Goal: Information Seeking & Learning: Get advice/opinions

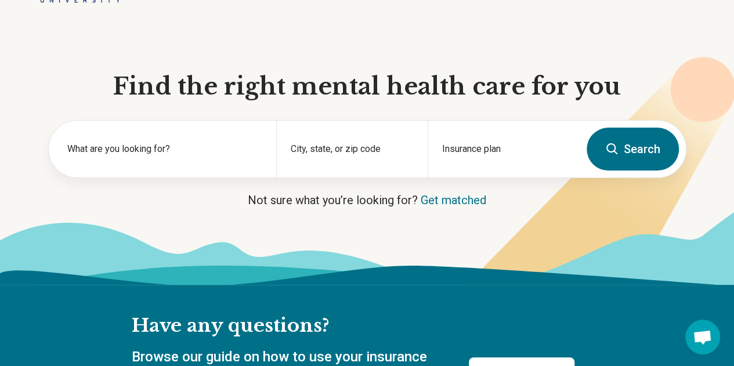
scroll to position [72, 0]
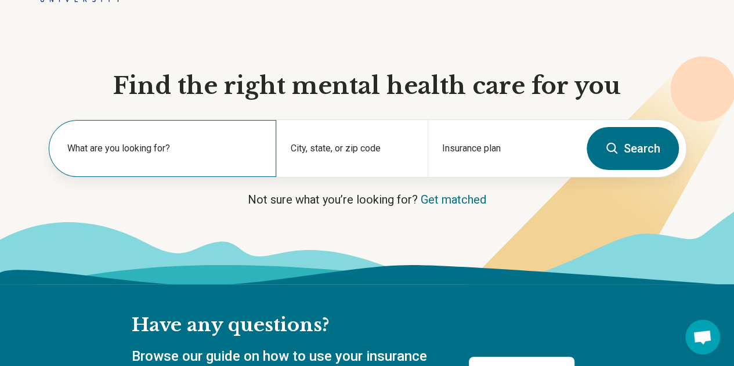
click at [244, 152] on label "What are you looking for?" at bounding box center [164, 149] width 195 height 14
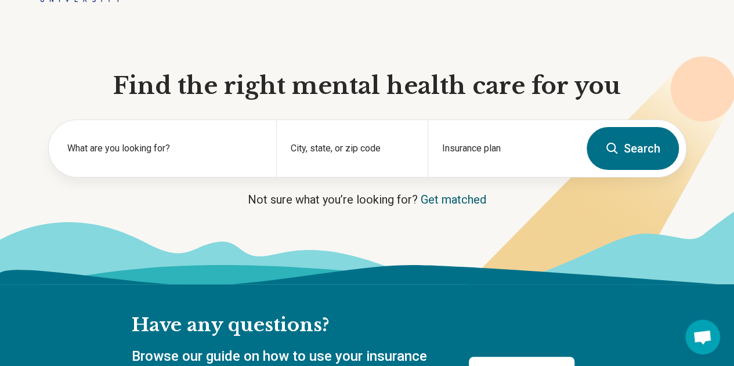
click at [421, 200] on link "Get matched" at bounding box center [454, 200] width 66 height 14
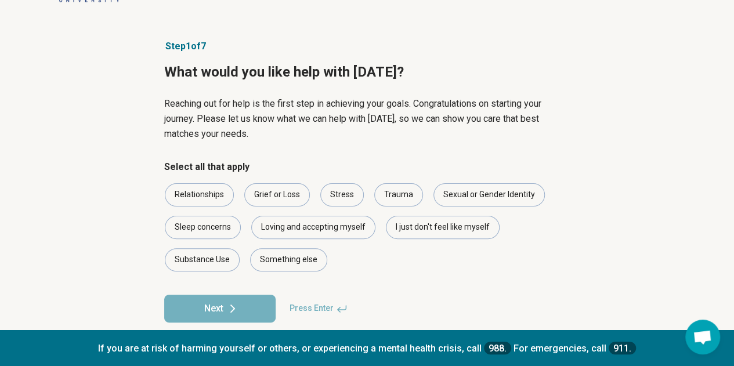
scroll to position [55, 0]
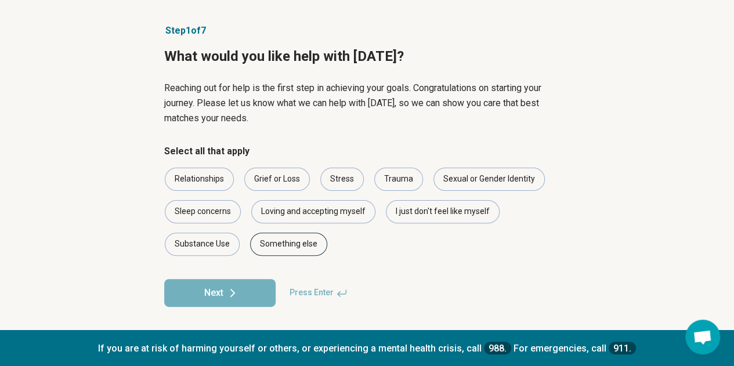
click at [311, 246] on div "Something else" at bounding box center [288, 244] width 77 height 23
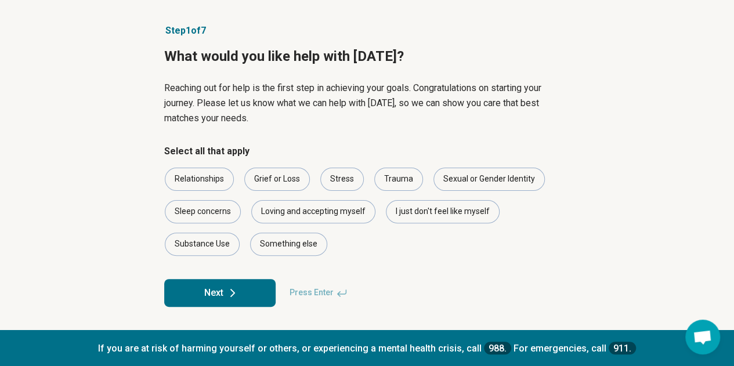
click at [244, 290] on button "Next" at bounding box center [219, 293] width 111 height 28
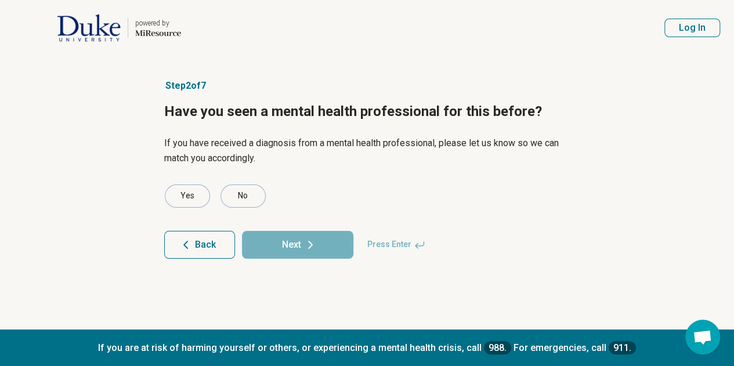
scroll to position [0, 0]
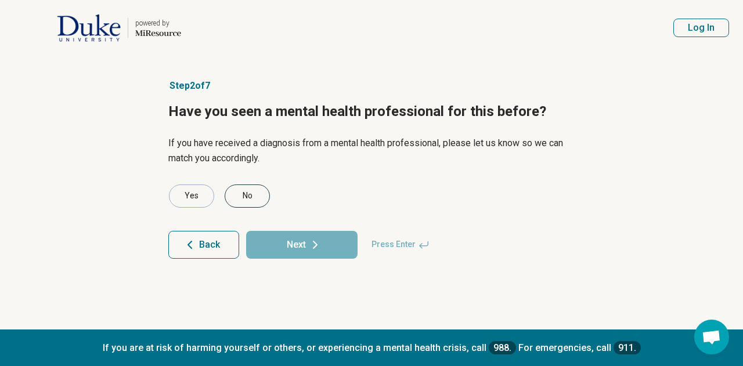
click at [256, 185] on div "No" at bounding box center [247, 196] width 45 height 23
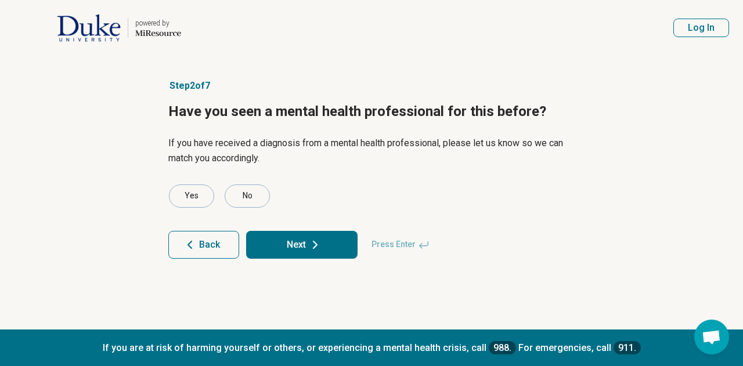
click at [292, 243] on button "Next" at bounding box center [301, 245] width 111 height 28
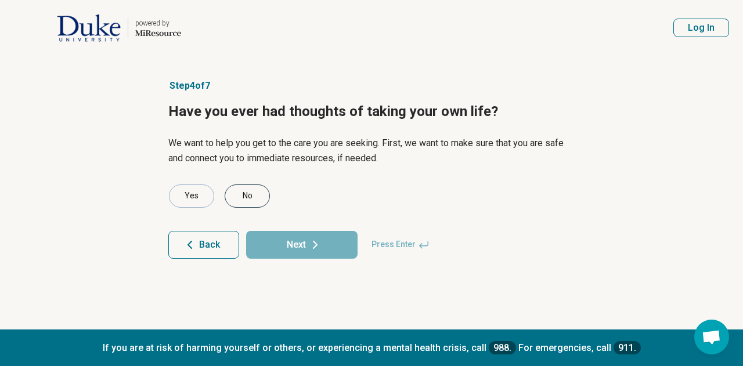
click at [250, 198] on div "No" at bounding box center [247, 196] width 45 height 23
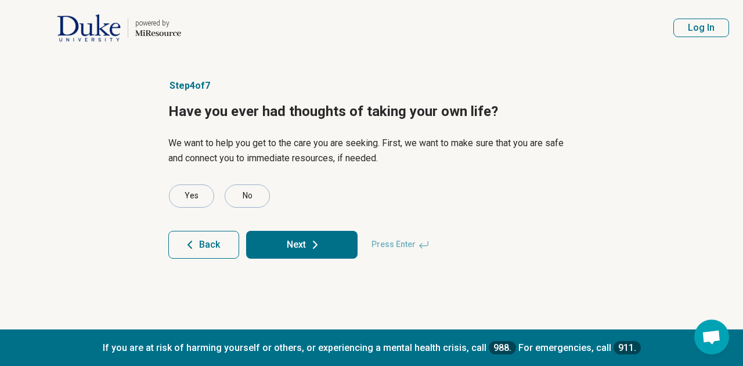
click at [290, 243] on button "Next" at bounding box center [301, 245] width 111 height 28
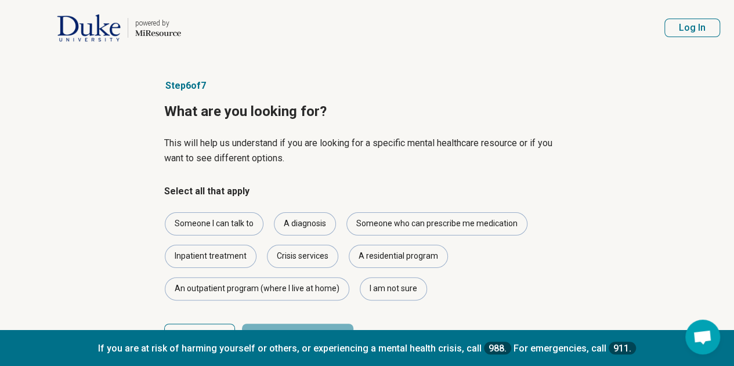
scroll to position [45, 0]
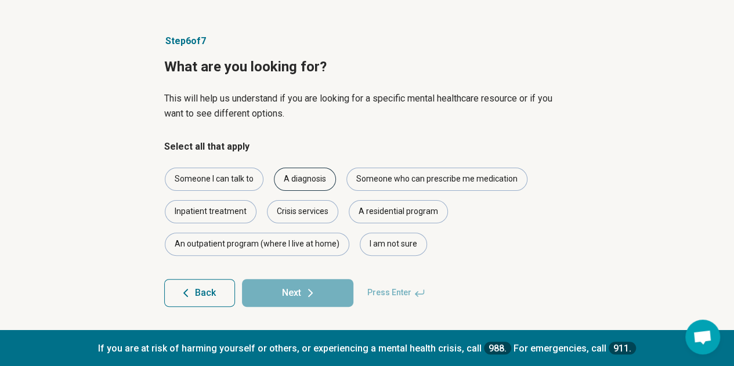
click at [317, 174] on div "A diagnosis" at bounding box center [305, 179] width 62 height 23
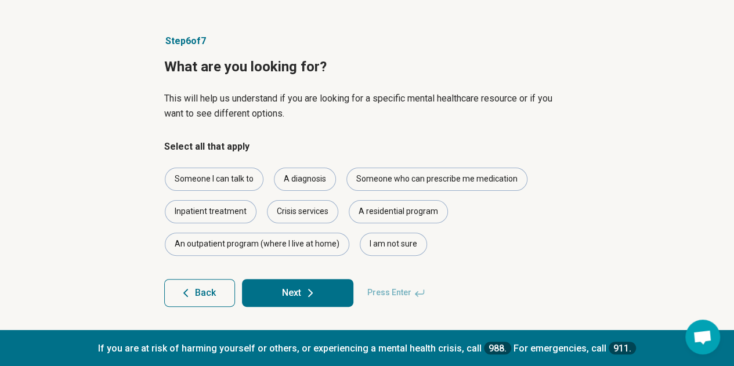
click at [323, 296] on button "Next" at bounding box center [297, 293] width 111 height 28
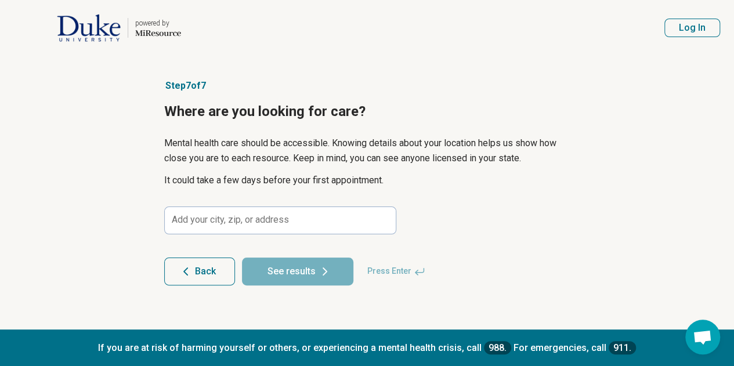
scroll to position [0, 0]
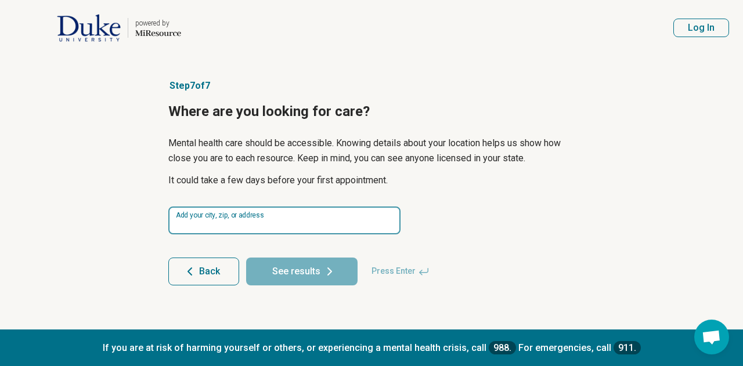
click at [321, 216] on input at bounding box center [284, 221] width 232 height 28
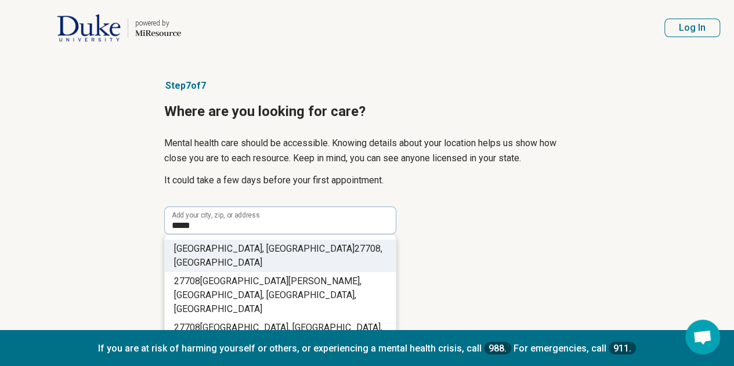
click at [326, 248] on li "[GEOGRAPHIC_DATA] , [GEOGRAPHIC_DATA]" at bounding box center [280, 256] width 231 height 32
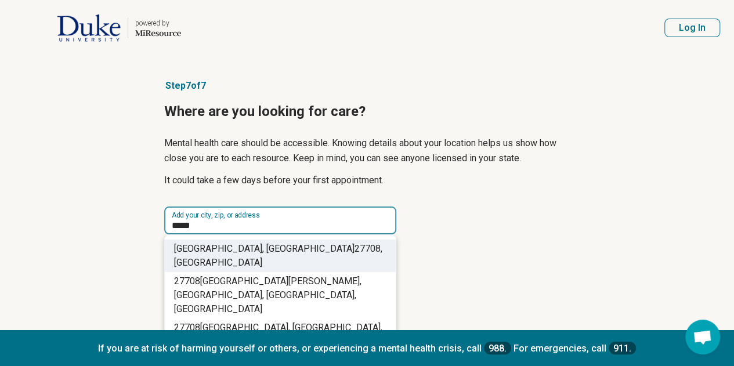
type input "**********"
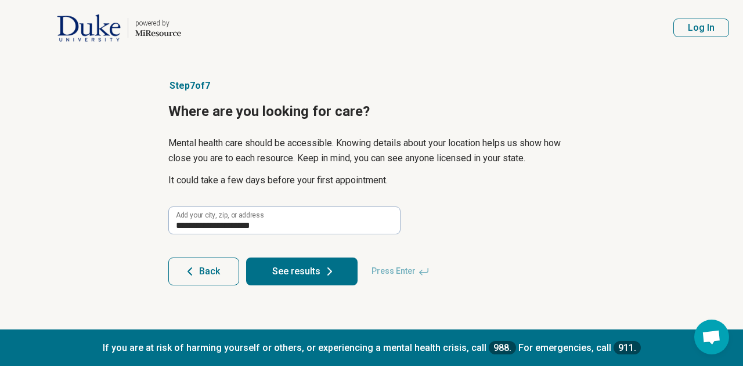
click at [317, 266] on button "See results" at bounding box center [301, 272] width 111 height 28
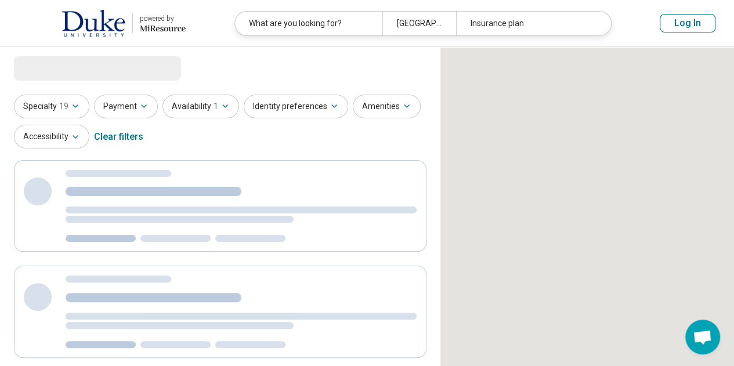
select select "***"
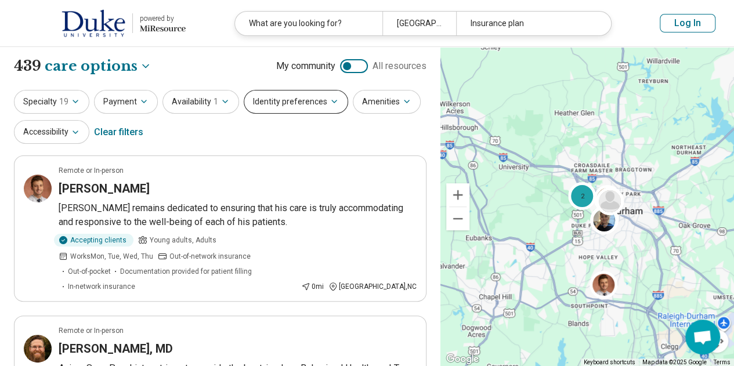
click at [294, 96] on button "Identity preferences" at bounding box center [296, 102] width 104 height 24
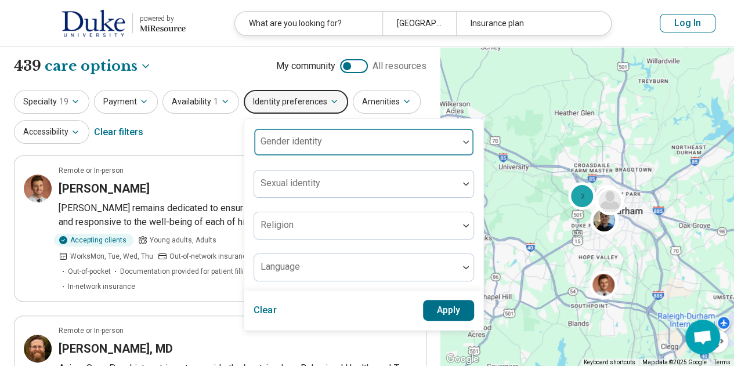
click at [388, 143] on div at bounding box center [356, 147] width 195 height 16
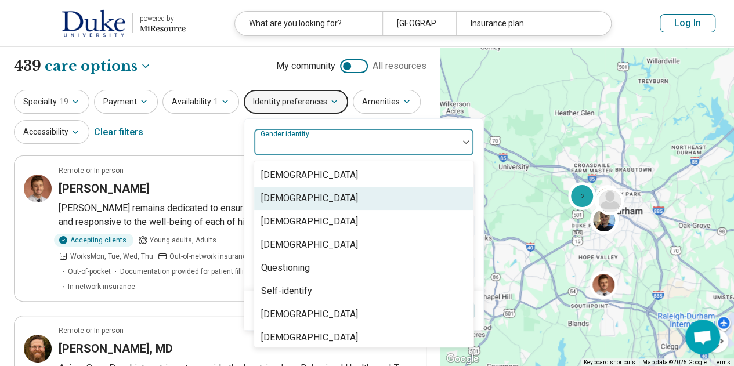
click at [314, 203] on div "[DEMOGRAPHIC_DATA]" at bounding box center [309, 198] width 97 height 14
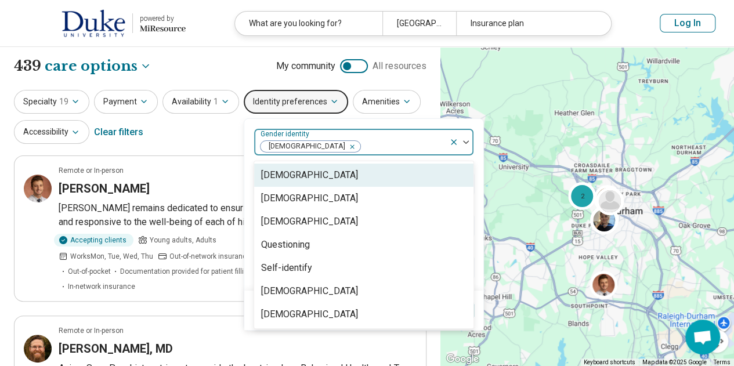
click at [345, 149] on icon "Remove [object Object]" at bounding box center [349, 147] width 8 height 8
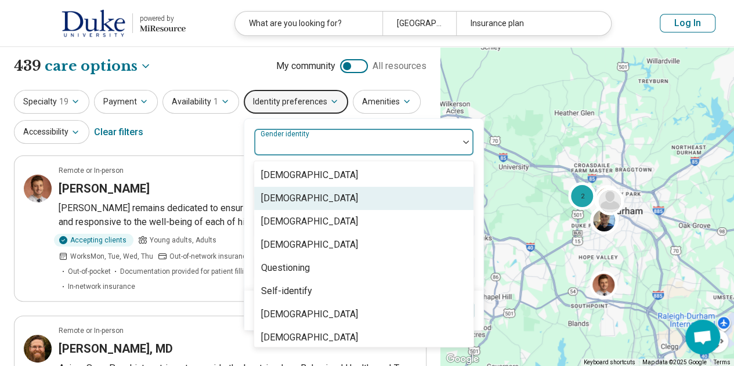
click at [334, 193] on div "[DEMOGRAPHIC_DATA]" at bounding box center [363, 198] width 219 height 23
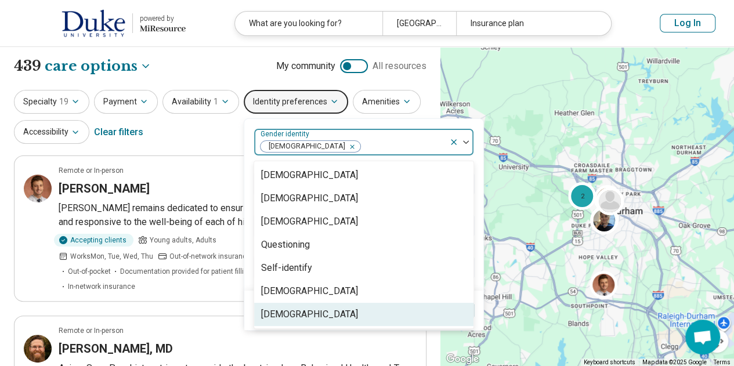
click at [338, 312] on div "[DEMOGRAPHIC_DATA]" at bounding box center [309, 315] width 97 height 14
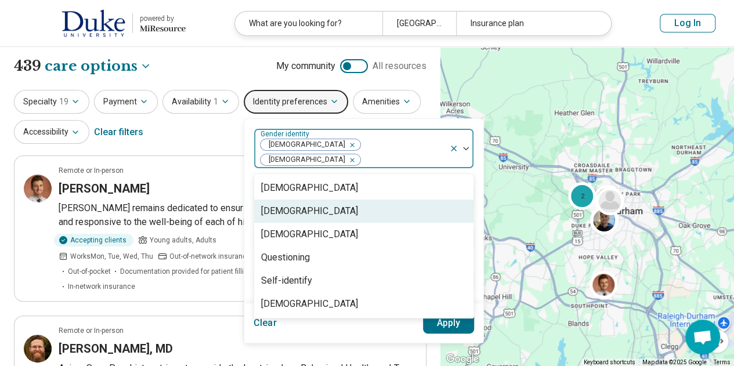
click at [353, 200] on div "[DEMOGRAPHIC_DATA]" at bounding box center [363, 211] width 219 height 23
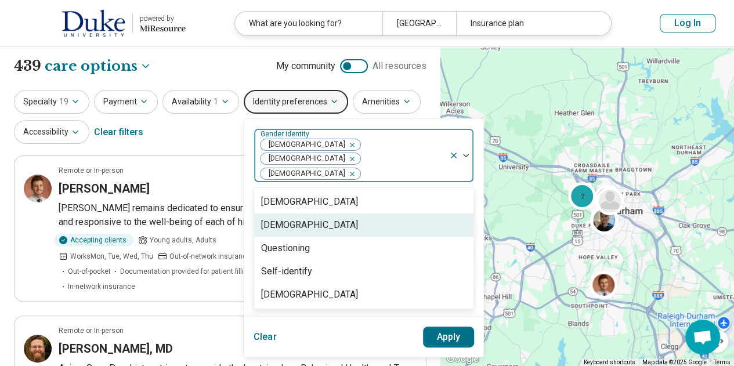
click at [327, 214] on div "[DEMOGRAPHIC_DATA]" at bounding box center [363, 225] width 219 height 23
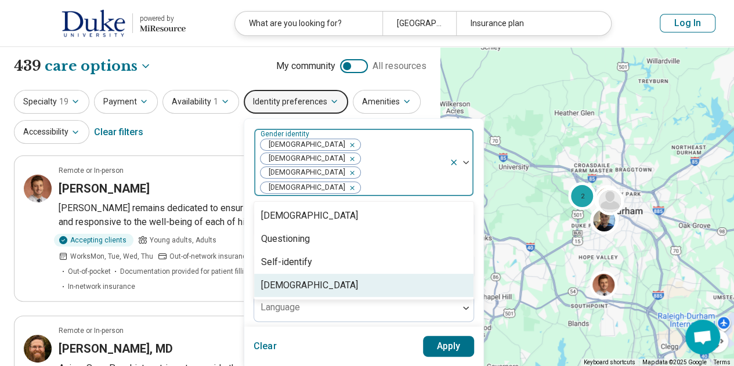
click at [451, 336] on button "Apply" at bounding box center [449, 346] width 52 height 21
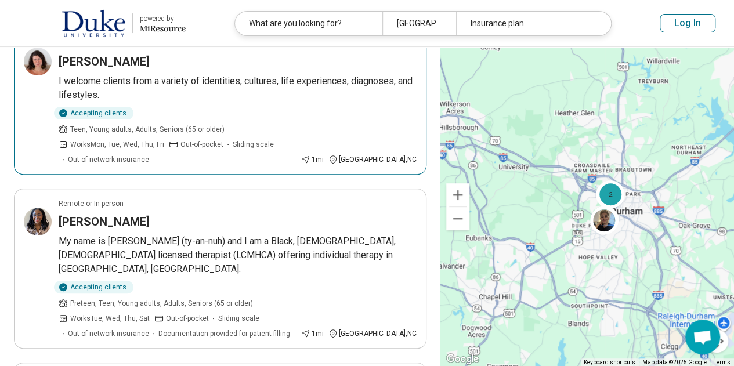
scroll to position [128, 0]
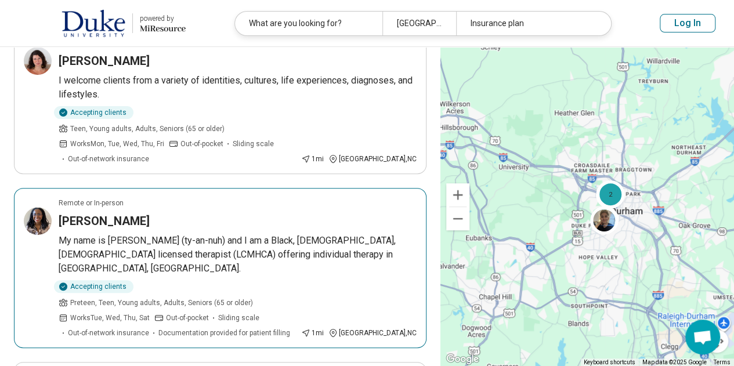
click at [179, 193] on article "Remote or In-person [PERSON_NAME] My name is Tyania (ty-an-nuh) and I am a Blac…" at bounding box center [220, 268] width 413 height 160
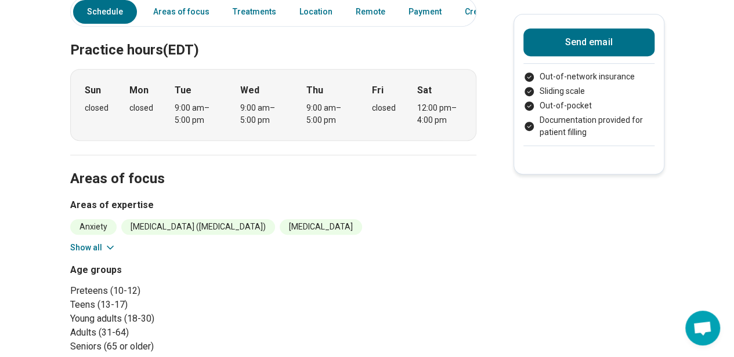
scroll to position [251, 0]
click at [95, 241] on button "Show all" at bounding box center [93, 247] width 46 height 12
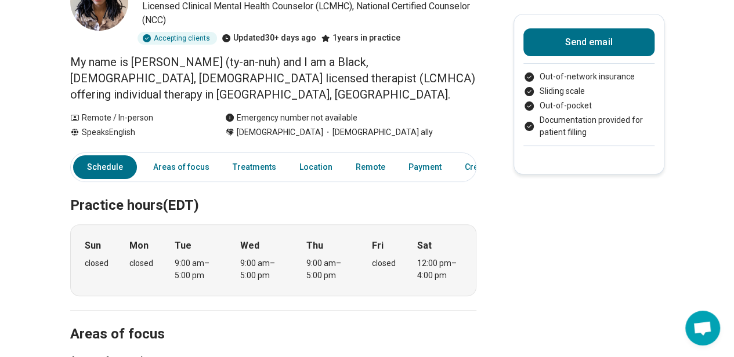
scroll to position [0, 0]
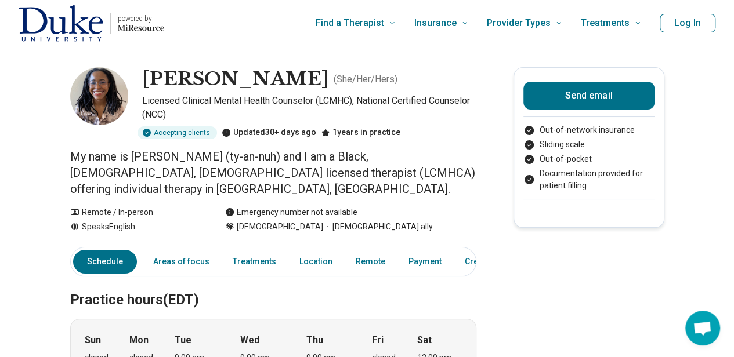
click at [93, 109] on img at bounding box center [99, 96] width 58 height 58
click at [409, 250] on link "Payment" at bounding box center [425, 262] width 47 height 24
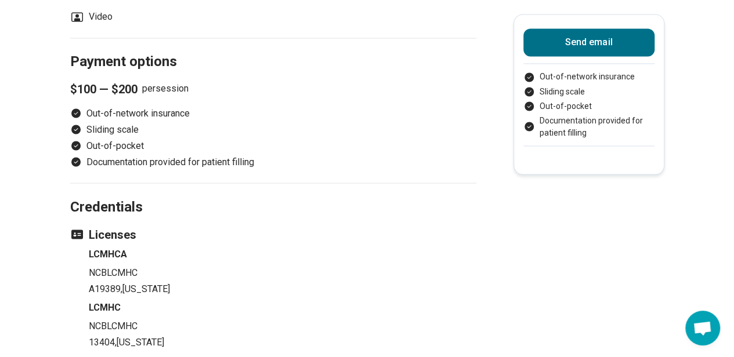
scroll to position [1014, 0]
